Goal: Complete application form

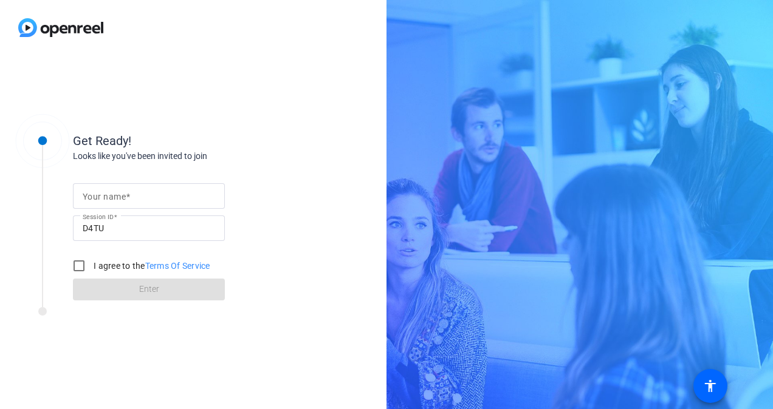
click at [118, 190] on input "Your name" at bounding box center [149, 196] width 132 height 15
click at [104, 198] on mat-label "Your name" at bounding box center [104, 197] width 43 height 10
click at [104, 198] on input "Your name" at bounding box center [149, 196] width 132 height 15
